Goal: Task Accomplishment & Management: Complete application form

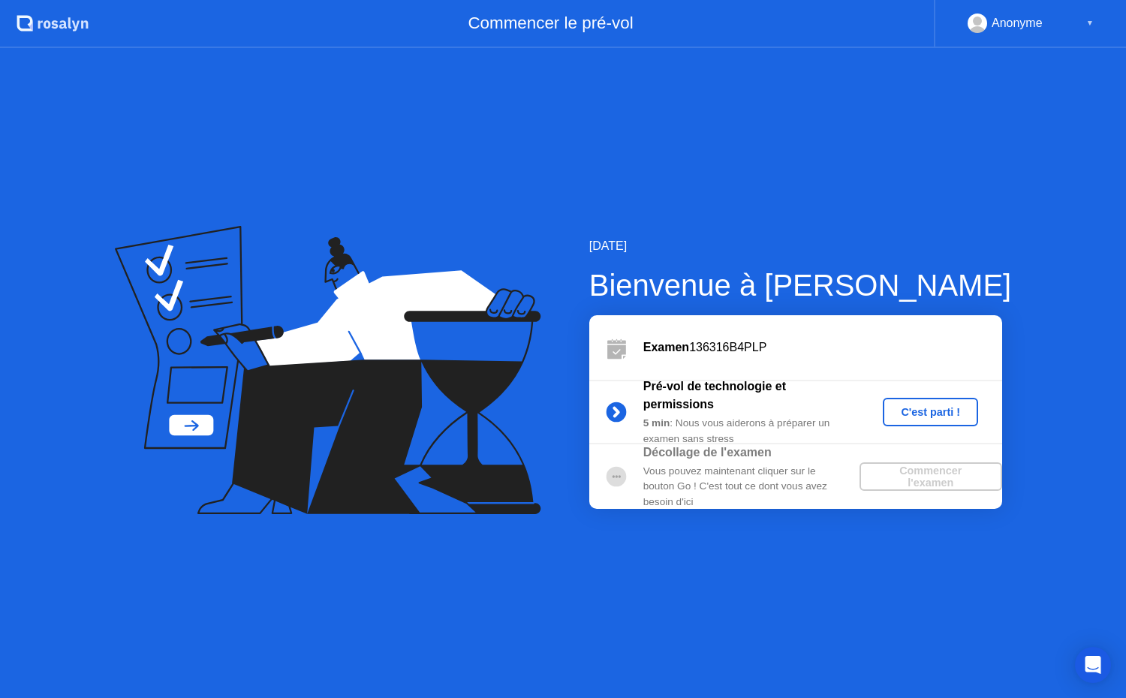
click at [925, 406] on div "C'est parti !" at bounding box center [929, 412] width 83 height 12
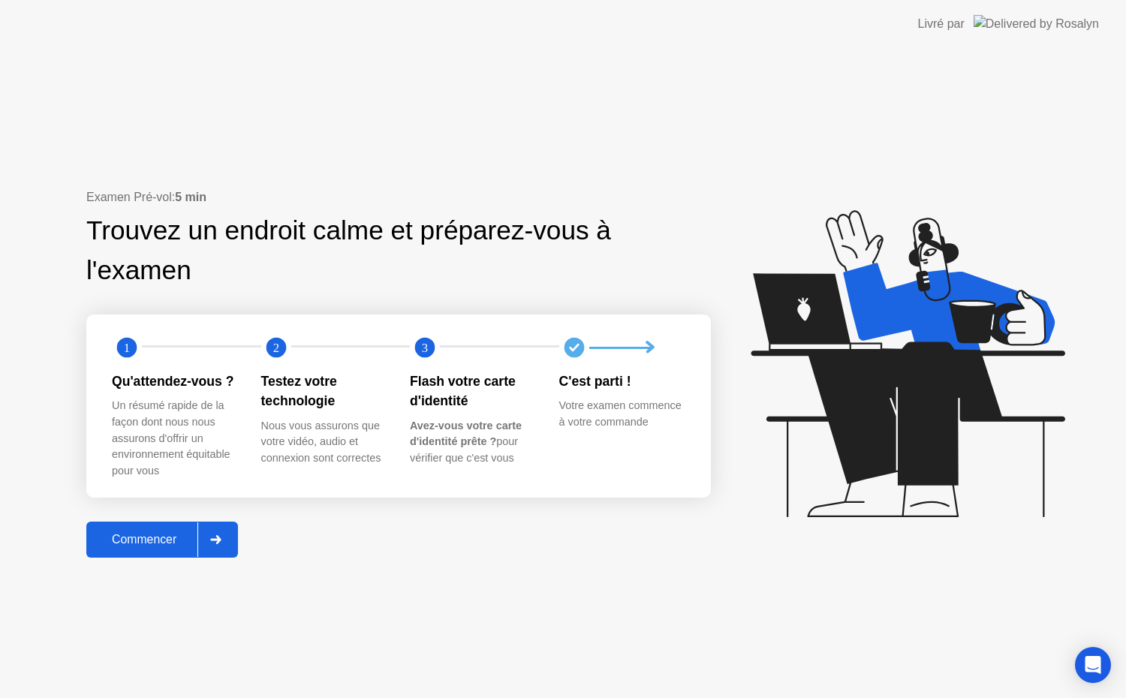
click at [173, 539] on div "Commencer" at bounding box center [144, 540] width 107 height 14
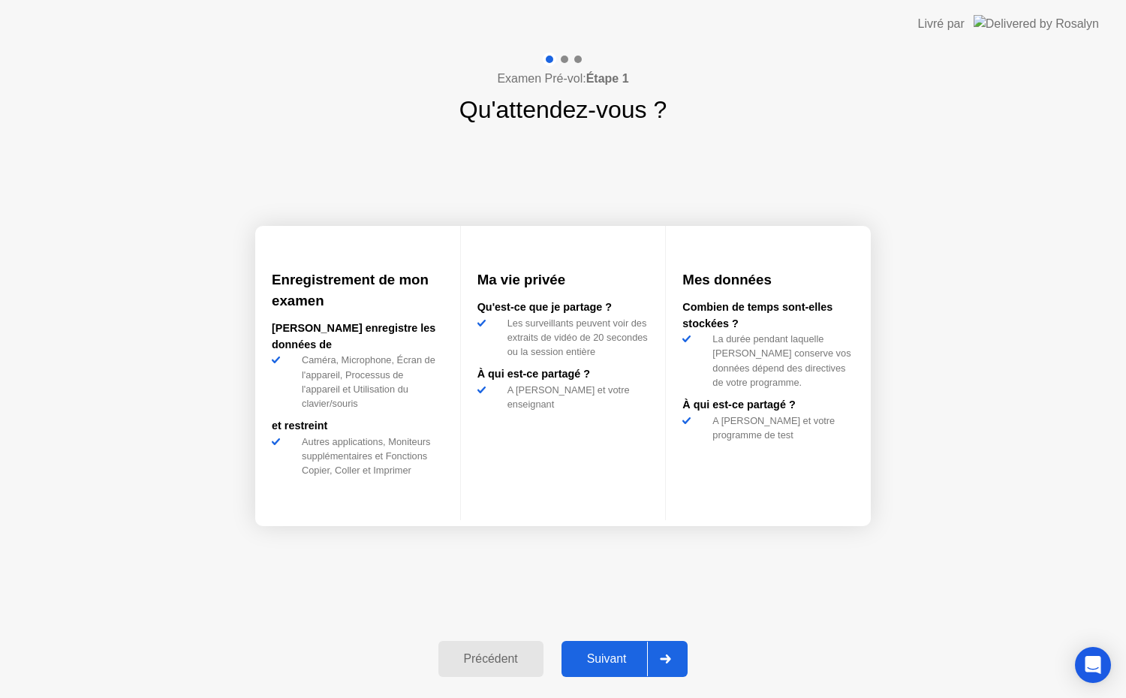
click at [628, 659] on div "Suivant" at bounding box center [607, 659] width 82 height 14
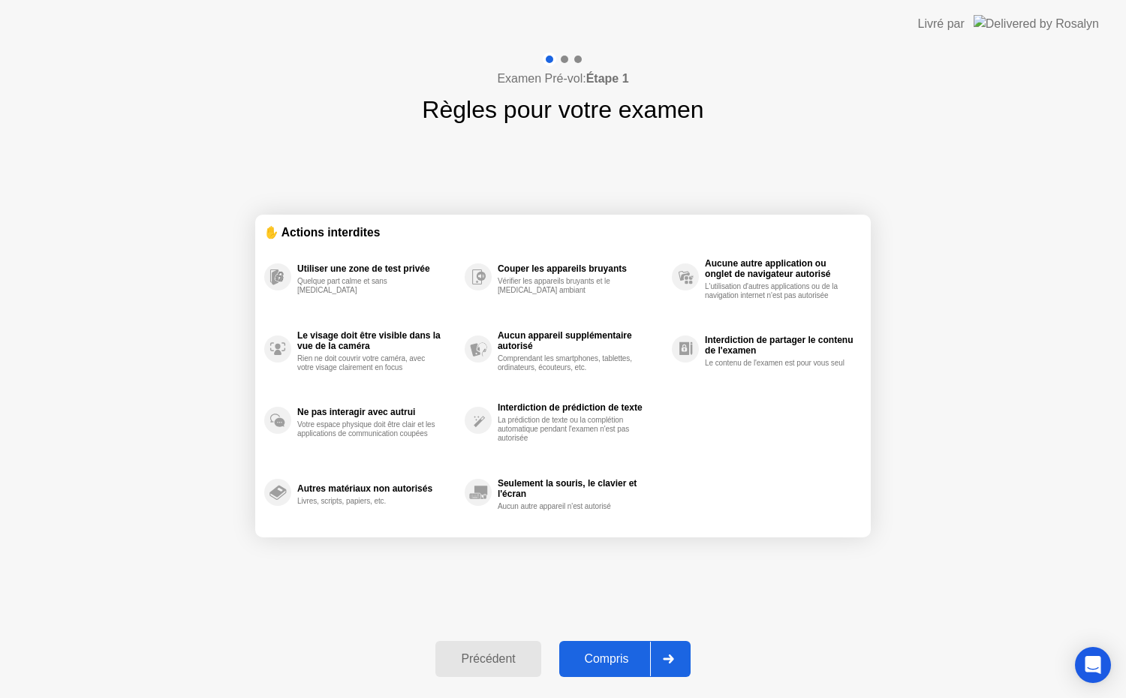
click at [630, 660] on div "Compris" at bounding box center [607, 659] width 86 height 14
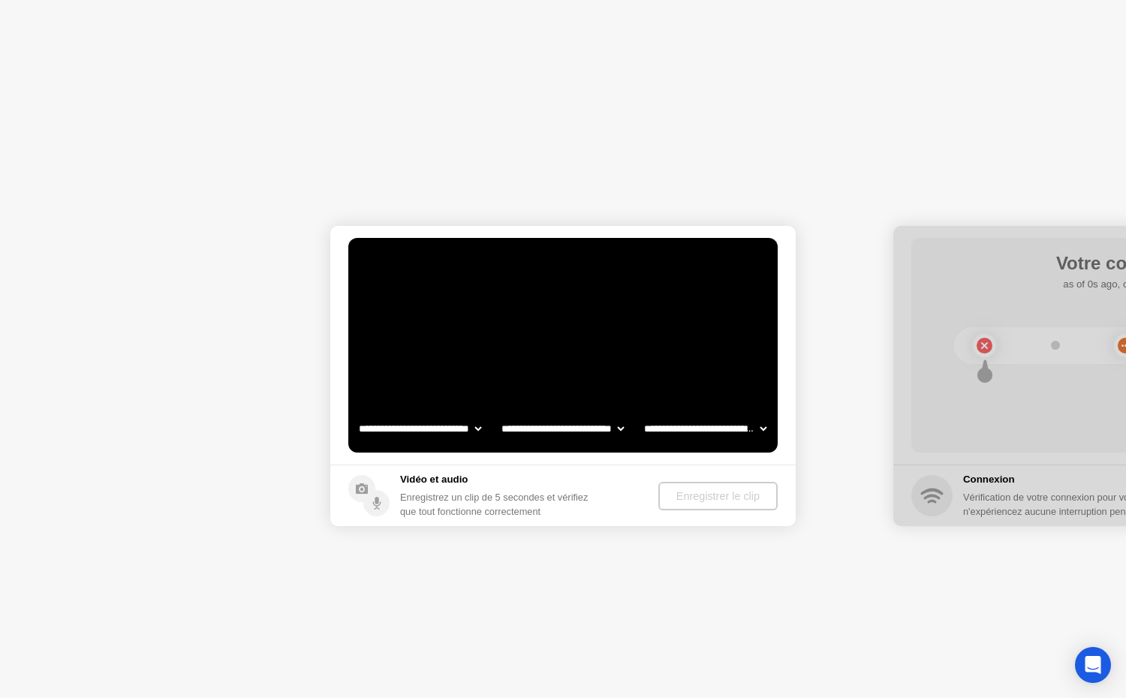
select select "**********"
select select "*******"
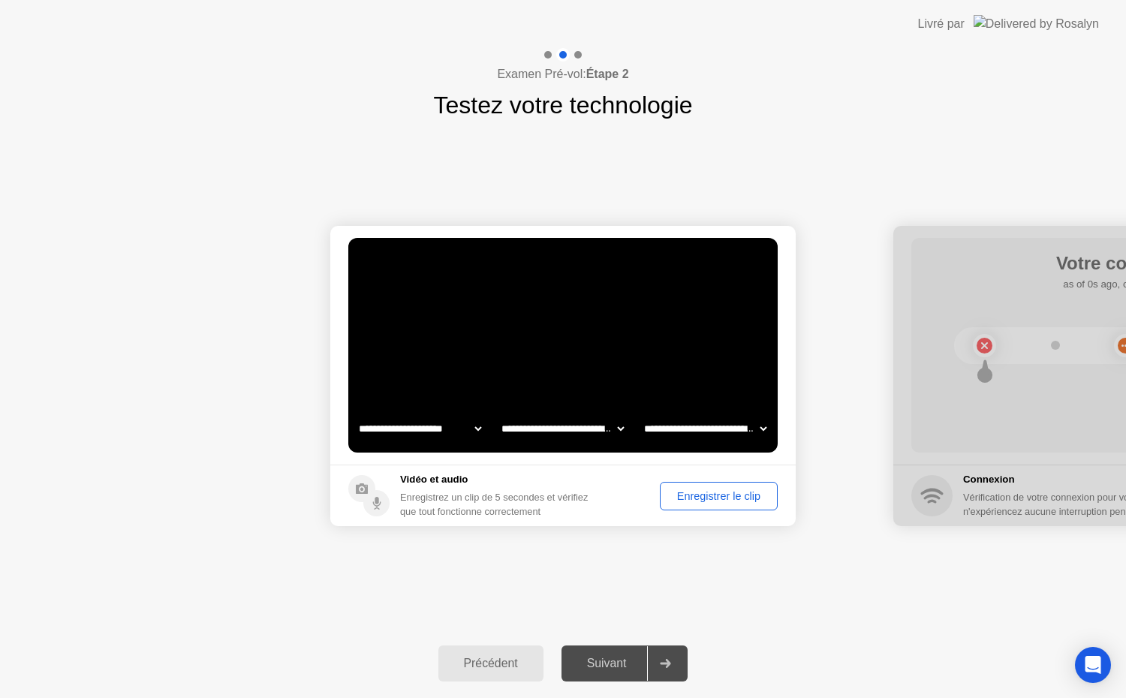
click at [732, 496] on div "Enregistrer le clip" at bounding box center [718, 496] width 107 height 12
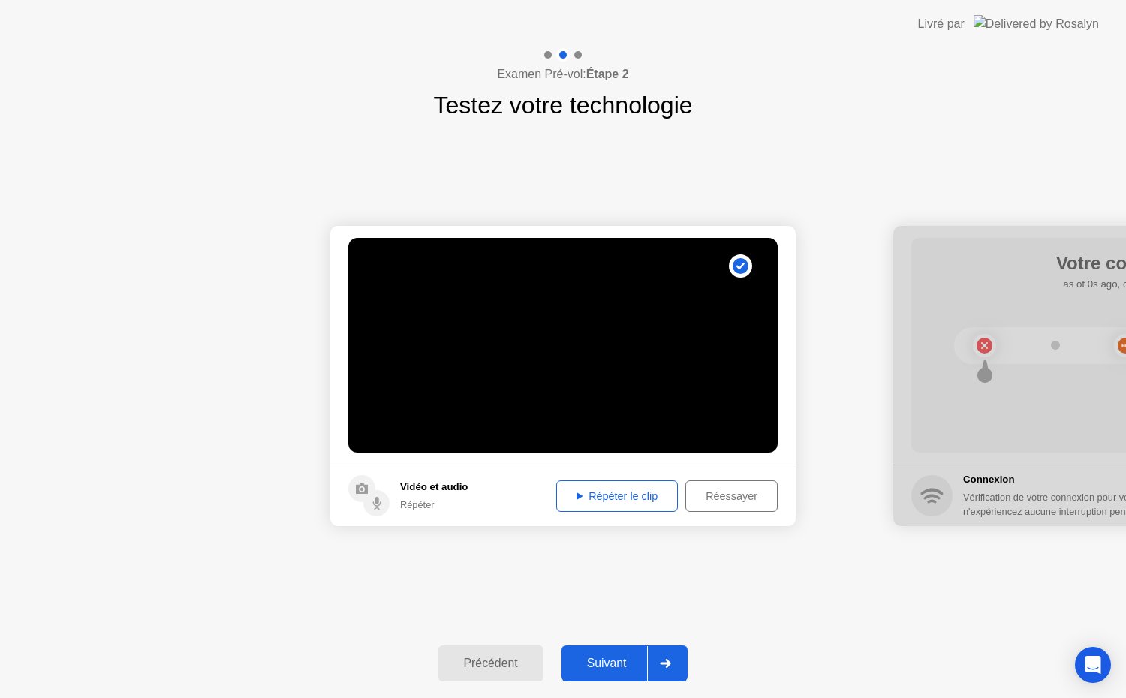
click at [633, 495] on div "Répéter le clip" at bounding box center [616, 496] width 111 height 12
click at [675, 663] on div at bounding box center [665, 663] width 36 height 35
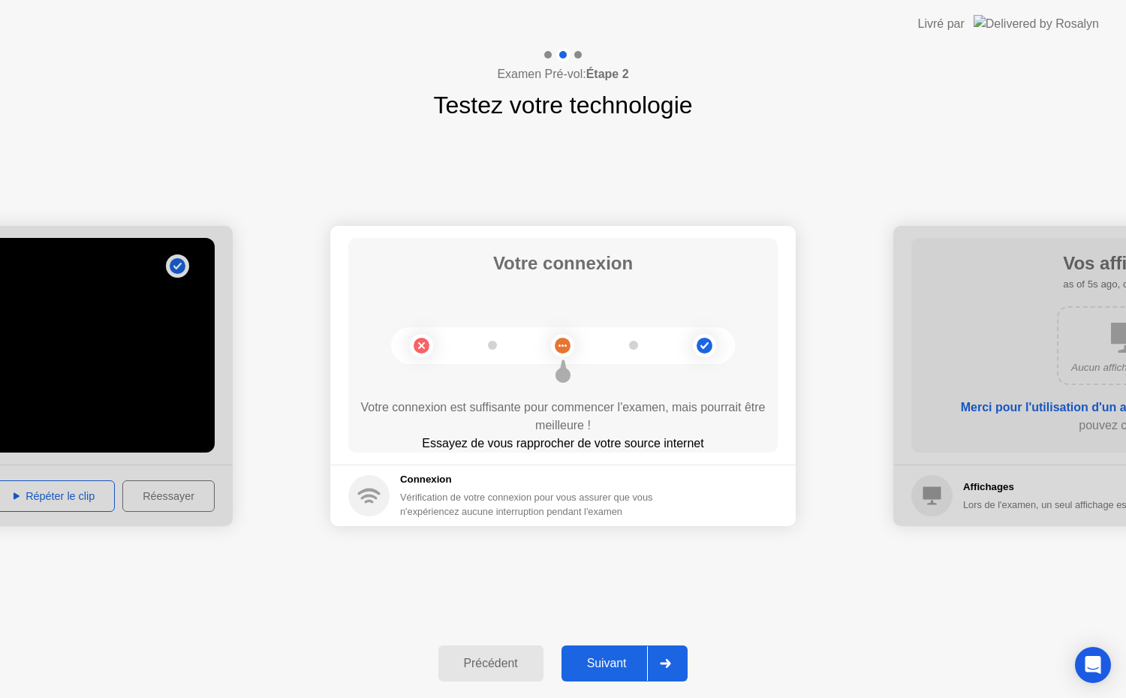
click at [671, 667] on icon at bounding box center [665, 663] width 11 height 9
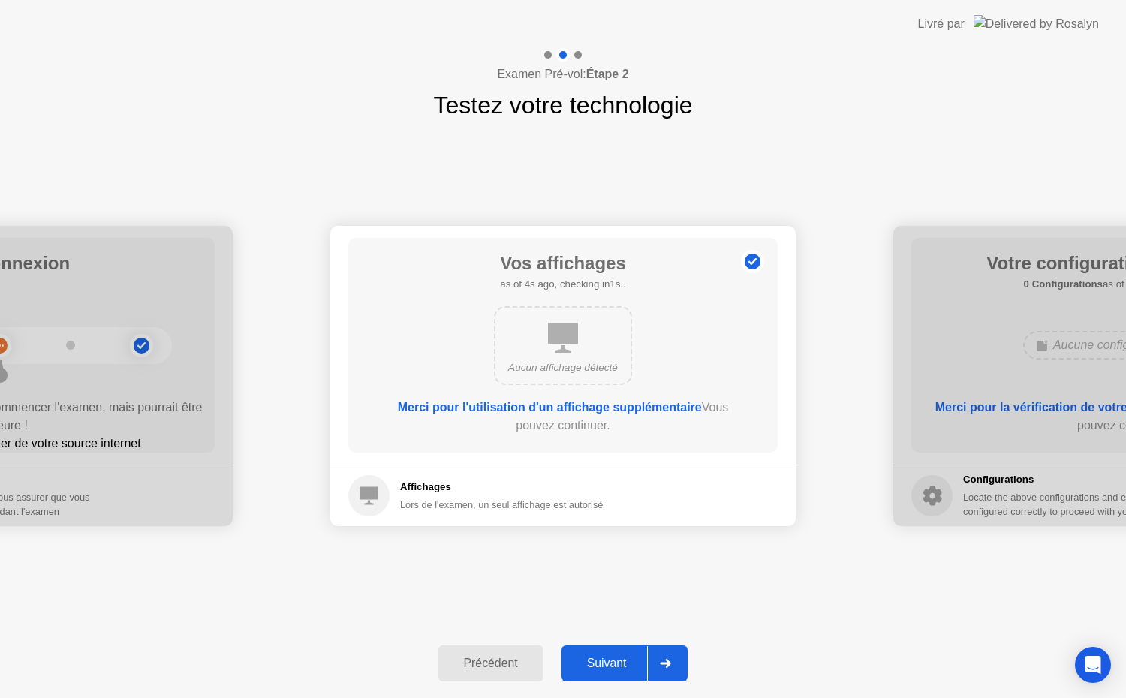
click at [671, 663] on icon at bounding box center [665, 663] width 11 height 9
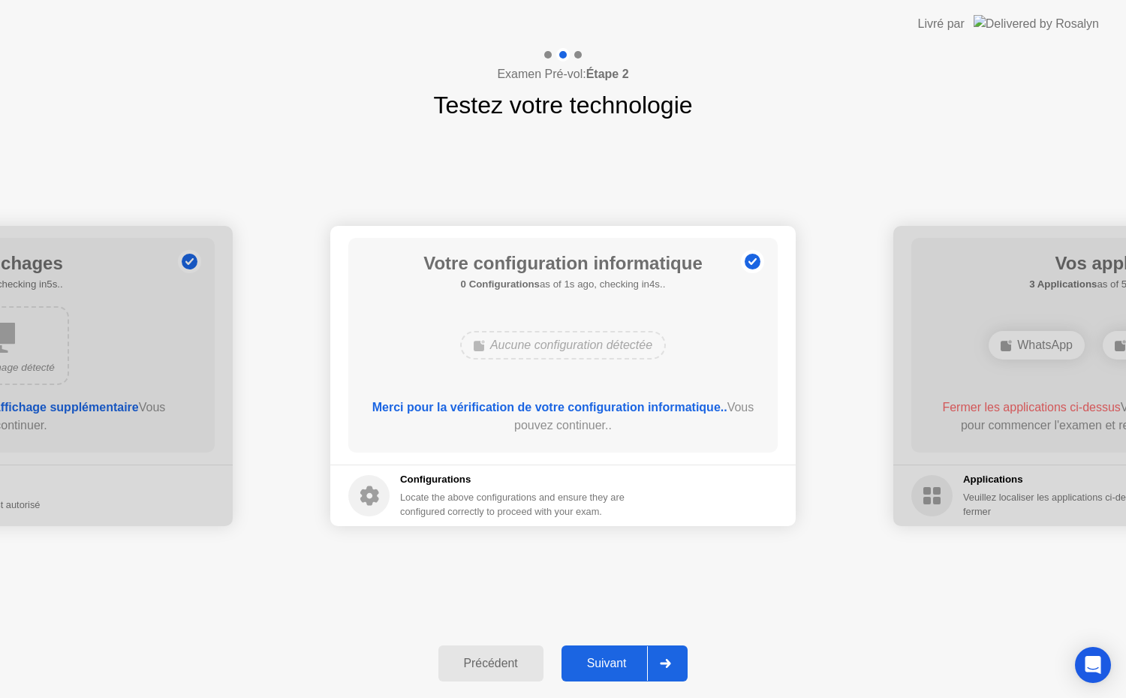
click at [671, 662] on icon at bounding box center [665, 663] width 11 height 9
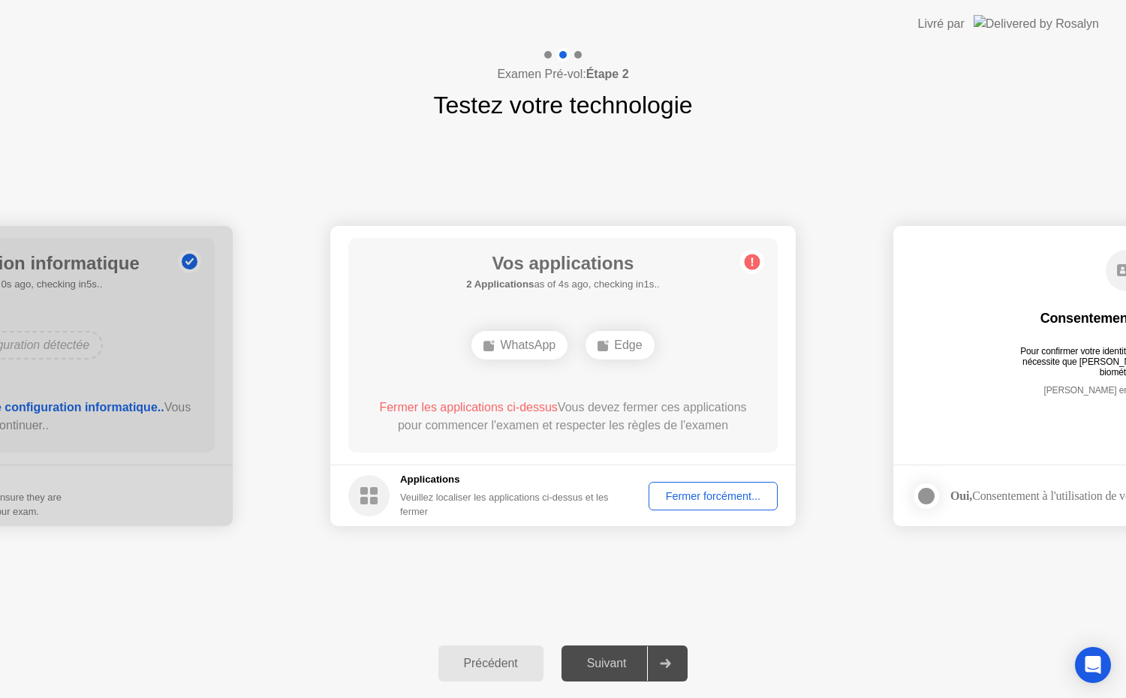
click at [726, 500] on div "Fermer forcément..." at bounding box center [713, 496] width 119 height 12
click at [732, 497] on div "Fermer forcément..." at bounding box center [713, 496] width 119 height 12
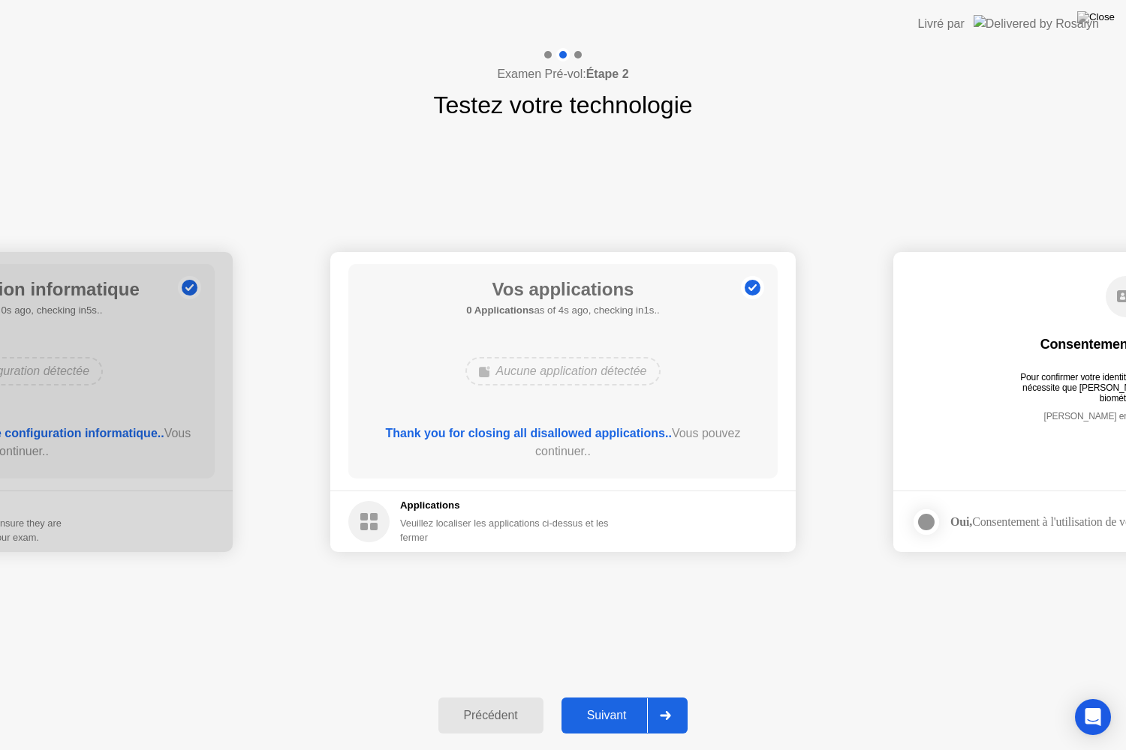
click at [666, 697] on icon at bounding box center [665, 715] width 11 height 9
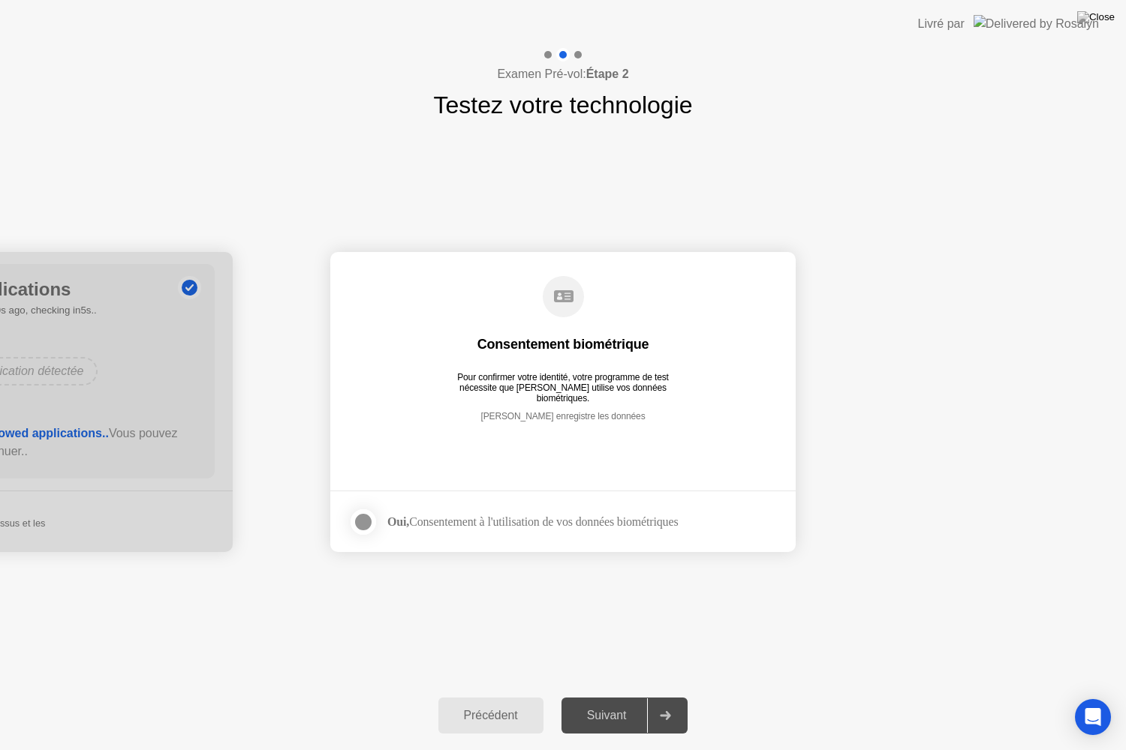
click at [366, 529] on div at bounding box center [363, 522] width 18 height 18
click at [671, 697] on icon at bounding box center [665, 715] width 11 height 9
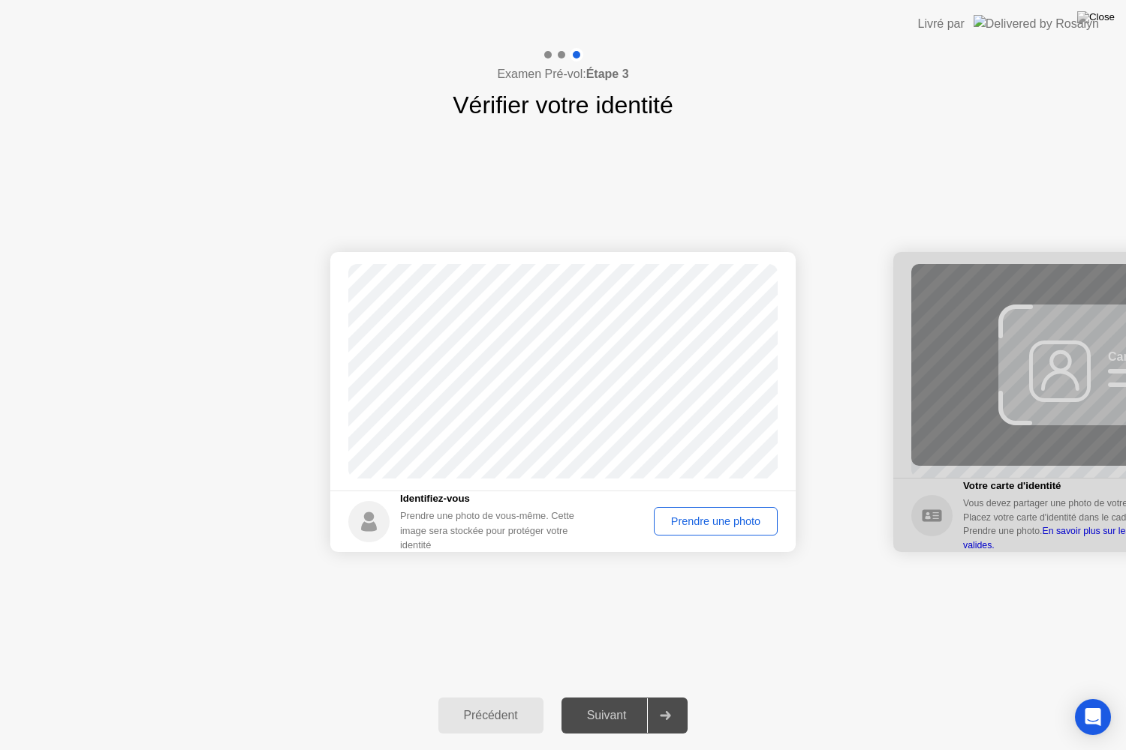
click at [732, 520] on div "Prendre une photo" at bounding box center [715, 521] width 113 height 12
click at [670, 697] on icon at bounding box center [665, 715] width 11 height 9
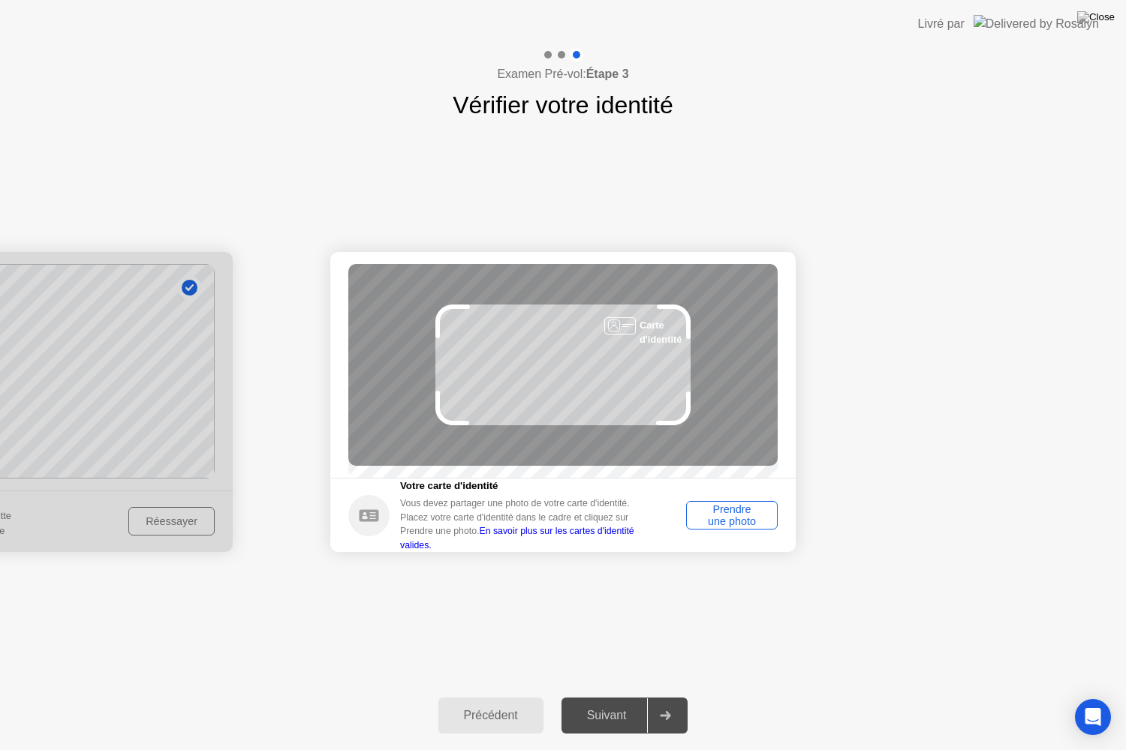
click at [723, 520] on div "Prendre une photo" at bounding box center [731, 515] width 81 height 24
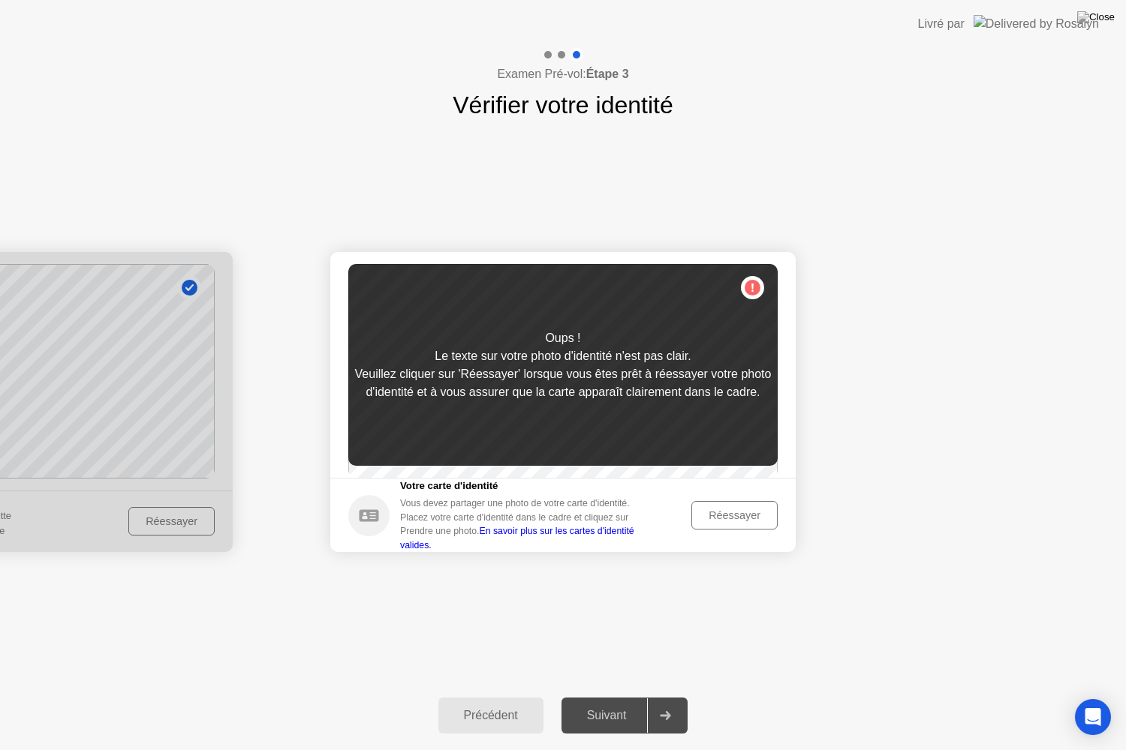
click at [753, 519] on div "Réessayer" at bounding box center [734, 515] width 76 height 12
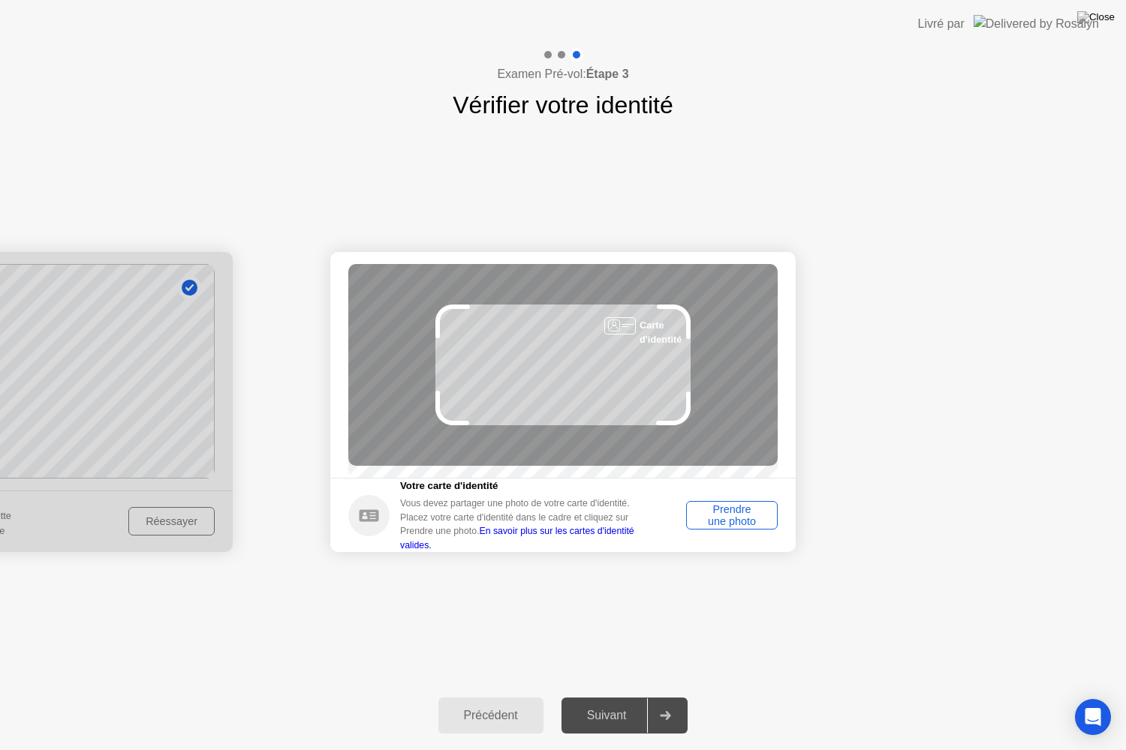
click at [746, 524] on div "Prendre une photo" at bounding box center [731, 515] width 81 height 24
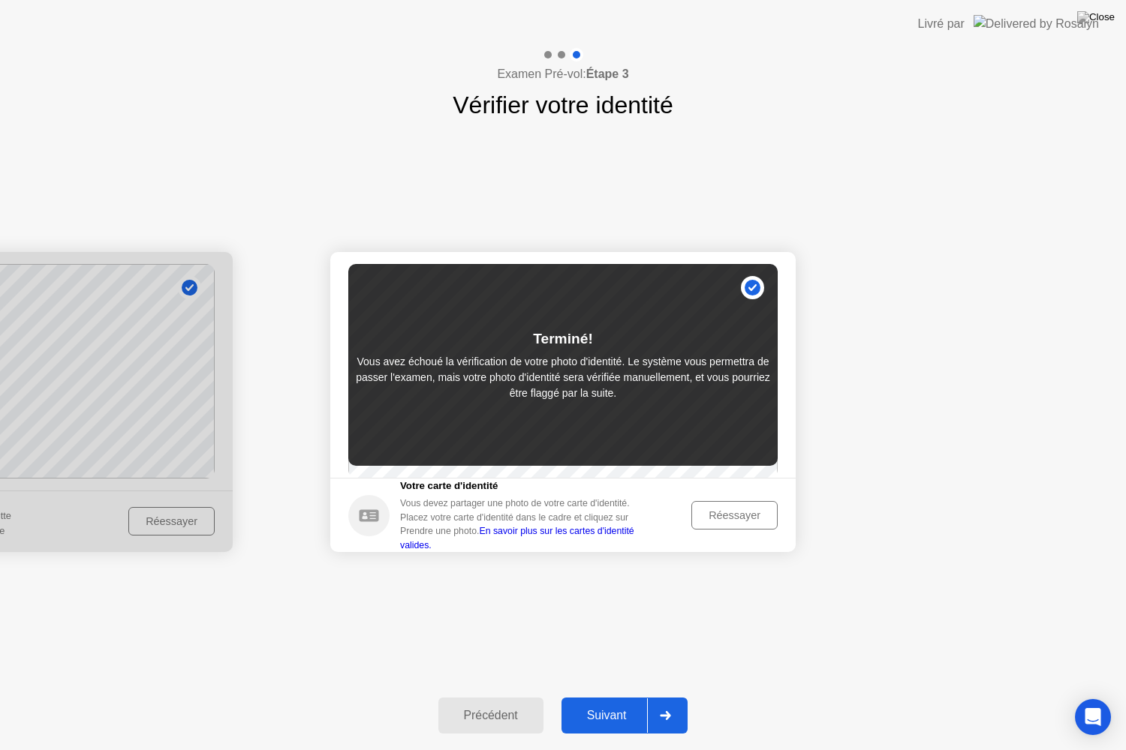
click at [744, 521] on div "Réessayer" at bounding box center [734, 515] width 76 height 12
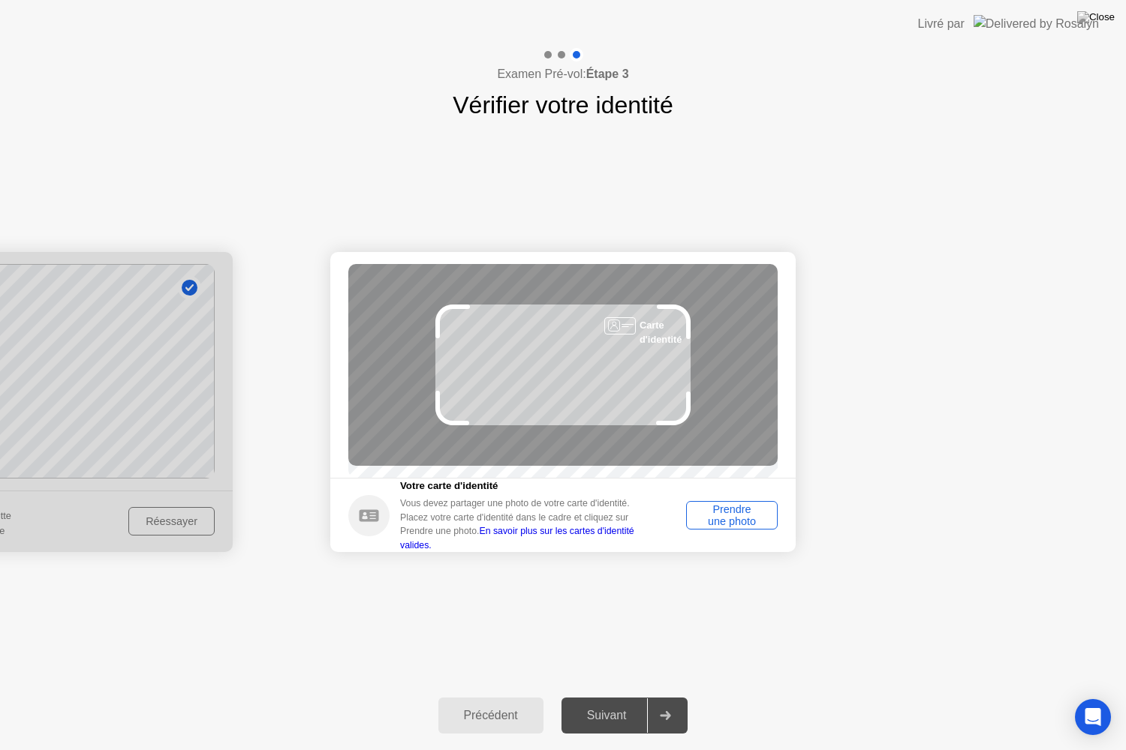
click at [738, 518] on div "Prendre une photo" at bounding box center [731, 515] width 81 height 24
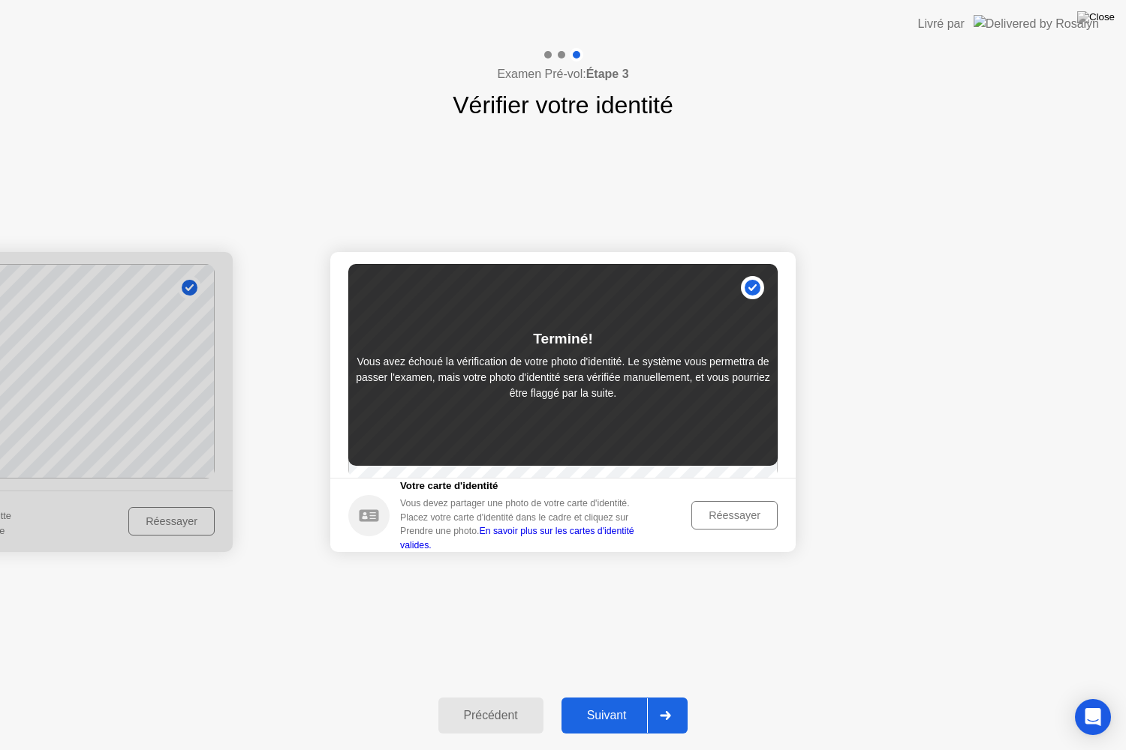
click at [666, 697] on icon at bounding box center [665, 715] width 11 height 9
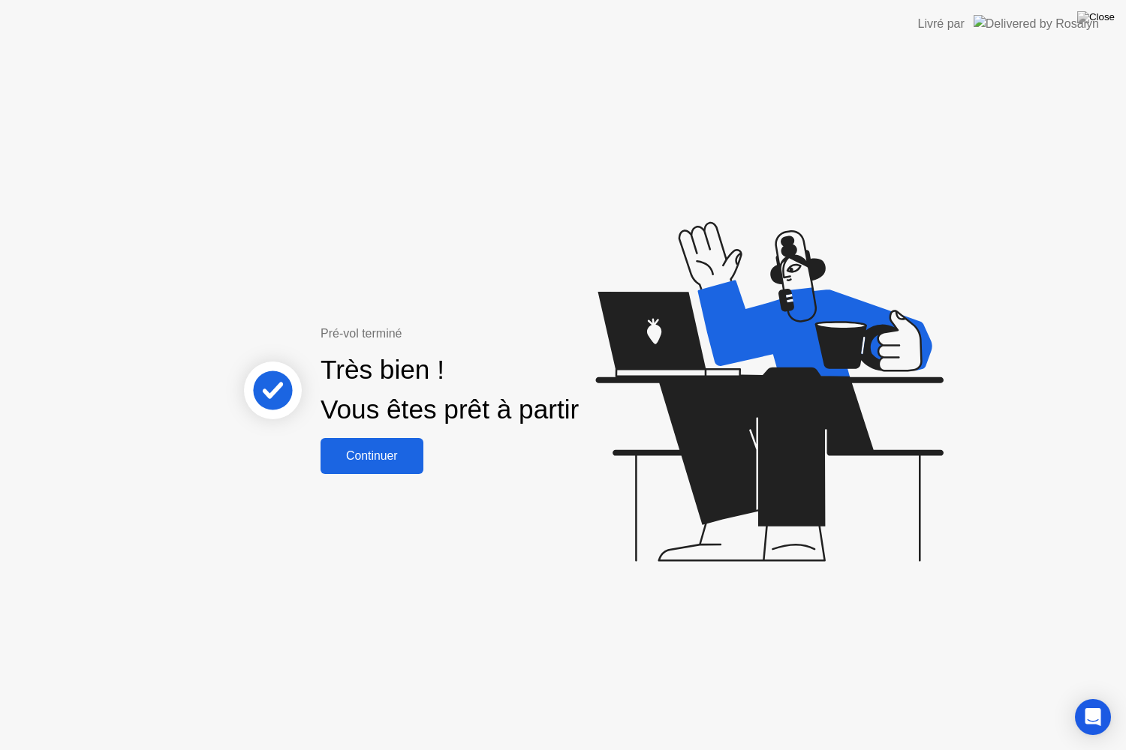
click at [377, 465] on button "Continuer" at bounding box center [371, 456] width 103 height 36
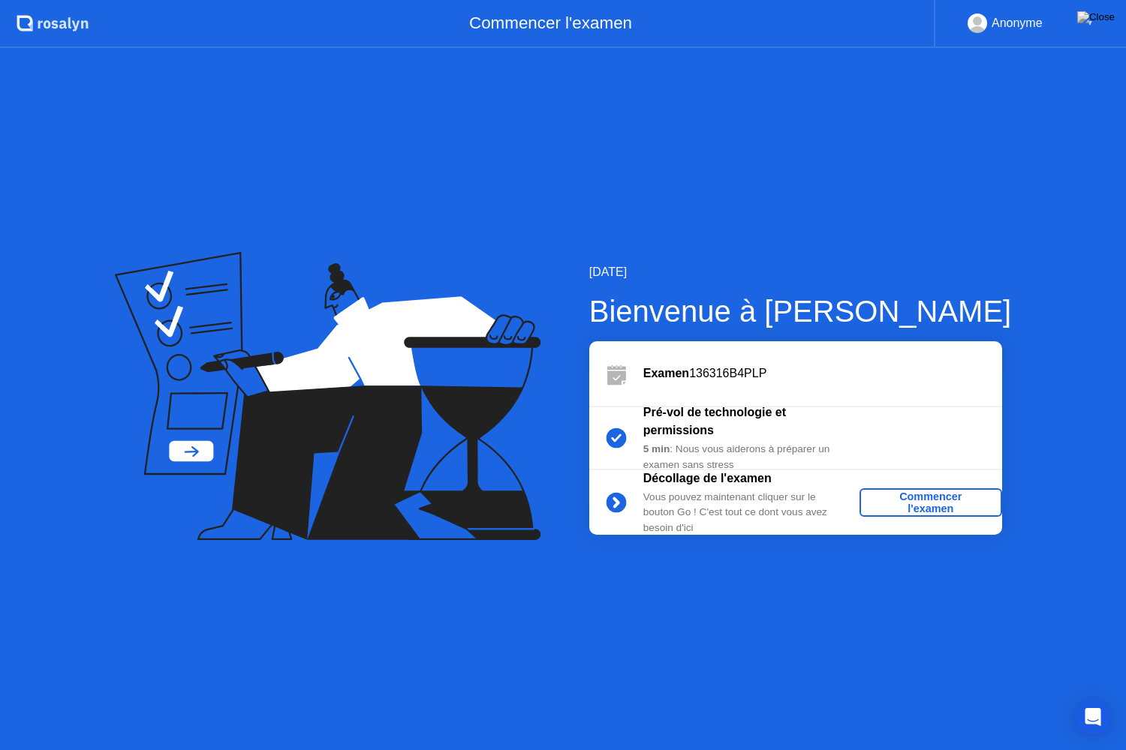
click at [941, 506] on div "Commencer l'examen" at bounding box center [930, 503] width 131 height 24
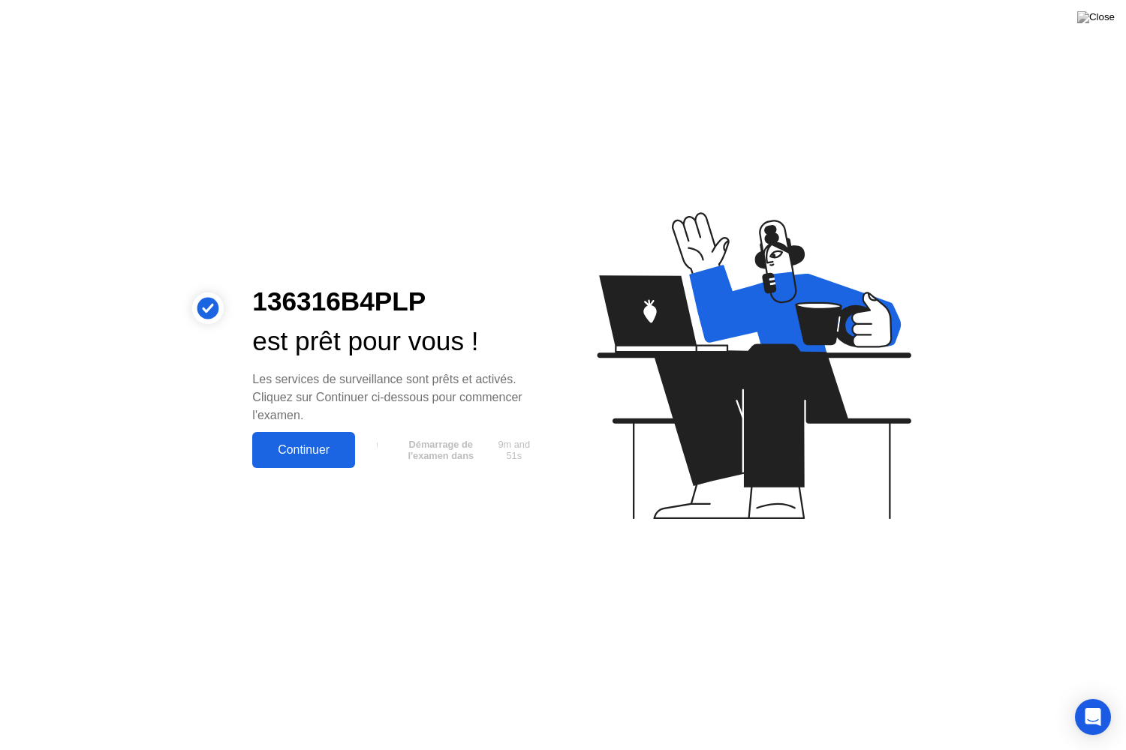
click at [313, 450] on div "Continuer" at bounding box center [304, 450] width 94 height 14
